Goal: Information Seeking & Learning: Learn about a topic

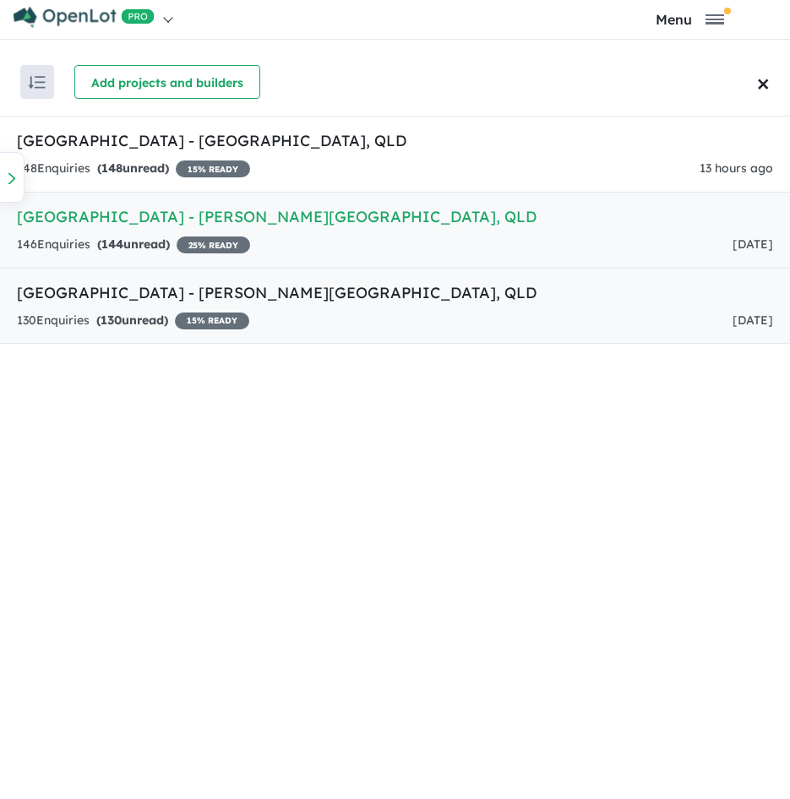
click at [390, 293] on h5 "[GEOGRAPHIC_DATA] - [PERSON_NAME][GEOGRAPHIC_DATA] , [GEOGRAPHIC_DATA]" at bounding box center [395, 292] width 756 height 23
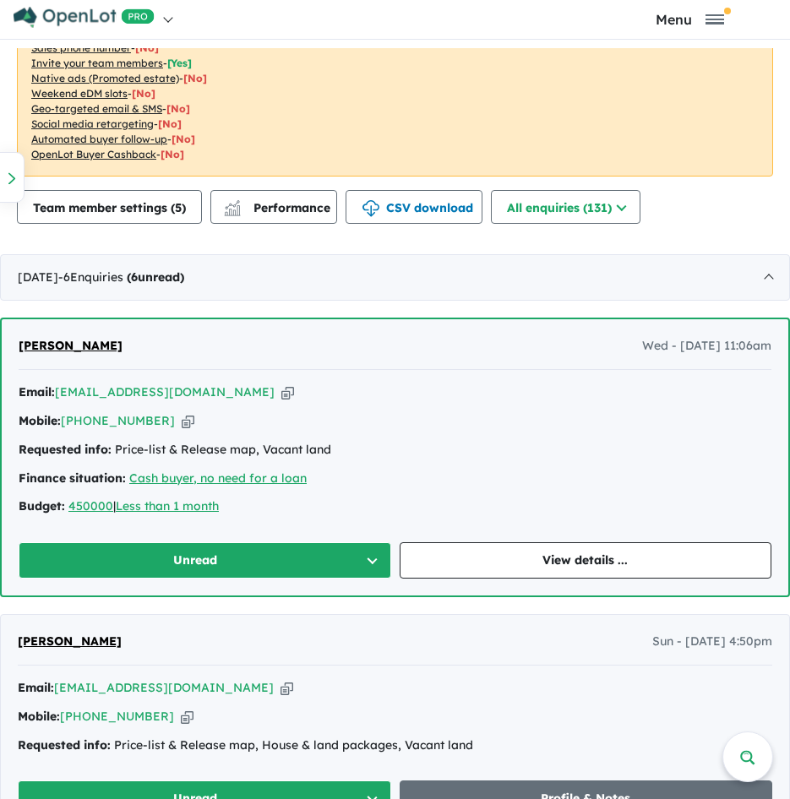
scroll to position [569, 0]
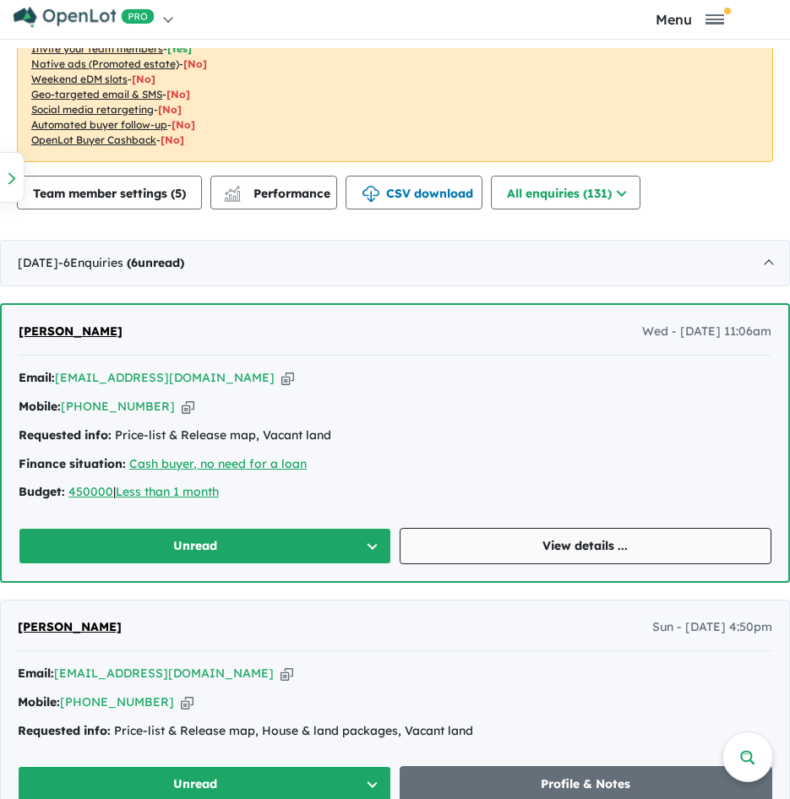
click at [489, 545] on link "View details ..." at bounding box center [586, 546] width 373 height 36
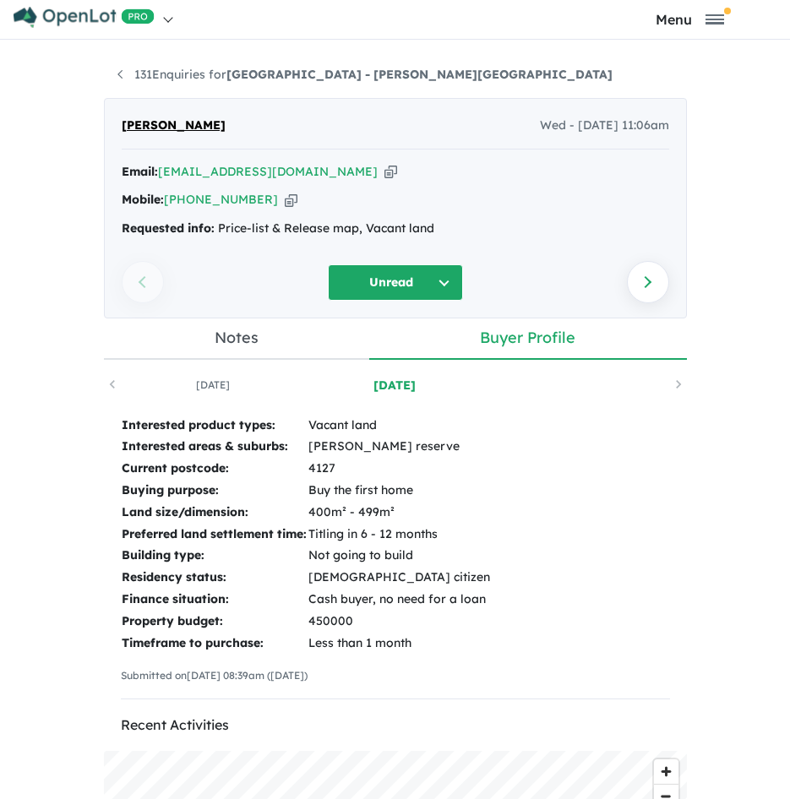
click at [285, 198] on icon "button" at bounding box center [291, 200] width 13 height 18
click at [385, 172] on icon "button" at bounding box center [391, 172] width 13 height 18
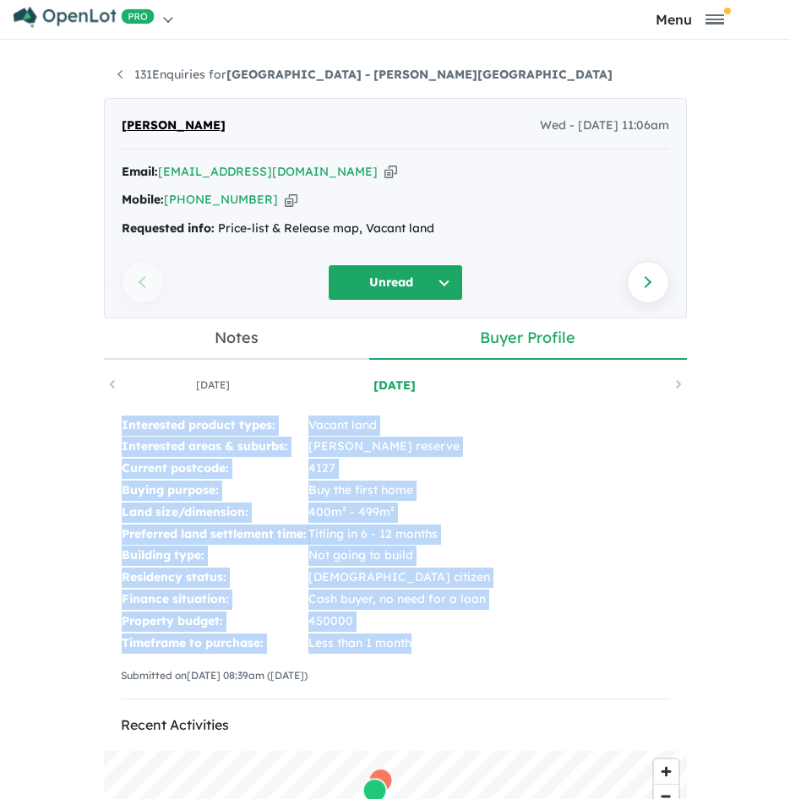
drag, startPoint x: 106, startPoint y: 417, endPoint x: 427, endPoint y: 642, distance: 391.3
click at [427, 642] on div "Interested product types: Vacant land Interested areas & suburbs: [PERSON_NAME]…" at bounding box center [395, 564] width 583 height 332
copy tbody "Interested product types: Vacant land Interested areas & suburbs: [PERSON_NAME]…"
